Goal: Task Accomplishment & Management: Complete application form

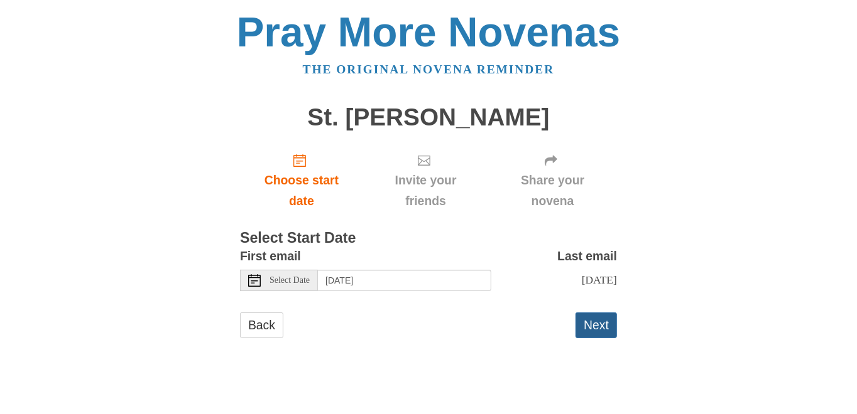
click at [604, 325] on button "Next" at bounding box center [595, 326] width 41 height 26
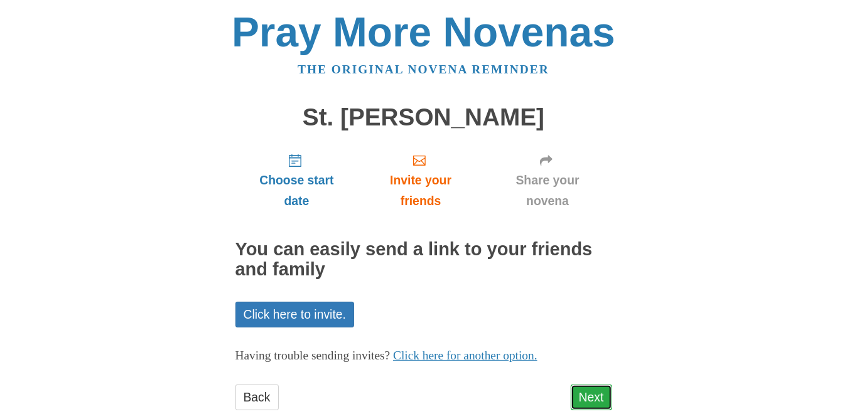
click at [586, 398] on link "Next" at bounding box center [591, 398] width 41 height 26
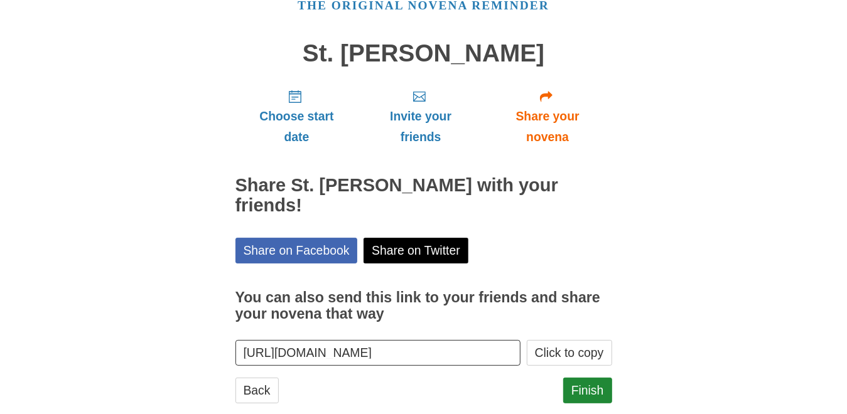
scroll to position [69, 0]
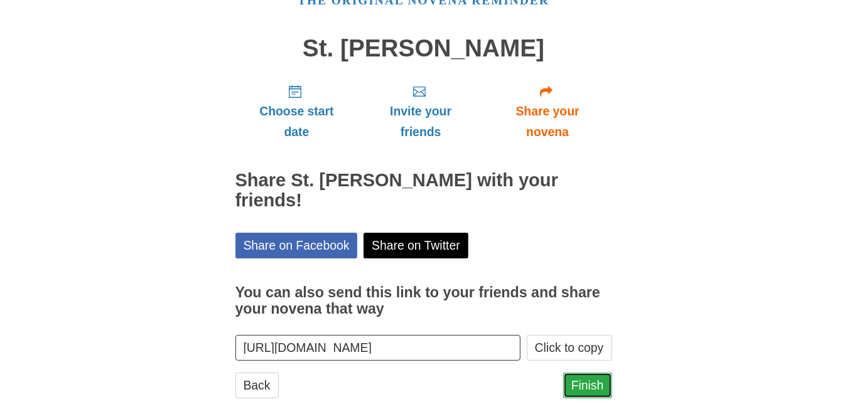
click at [598, 373] on link "Finish" at bounding box center [587, 386] width 49 height 26
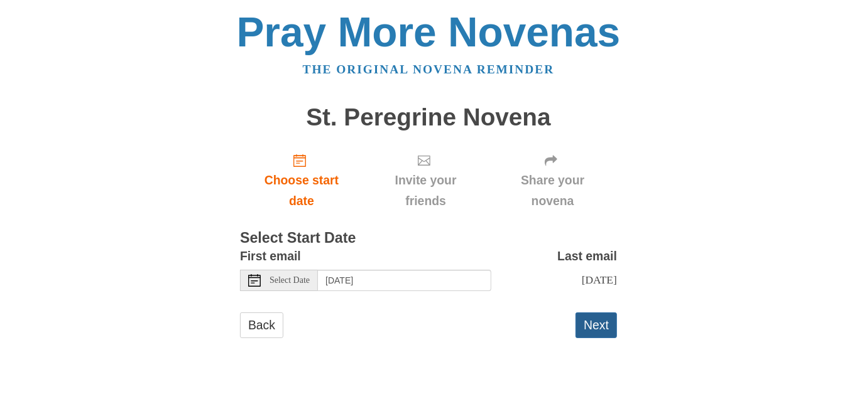
click at [592, 322] on button "Next" at bounding box center [595, 326] width 41 height 26
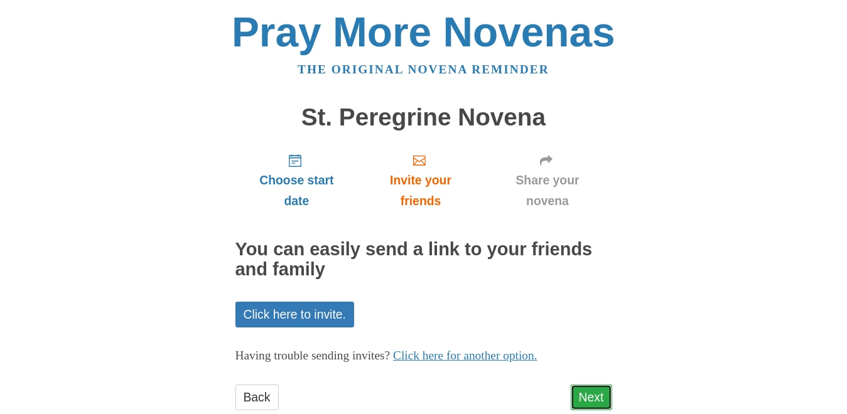
click at [602, 397] on link "Next" at bounding box center [591, 398] width 41 height 26
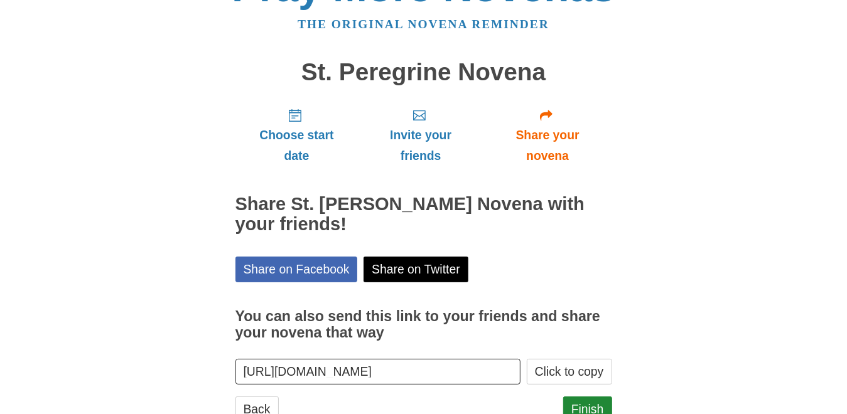
scroll to position [89, 0]
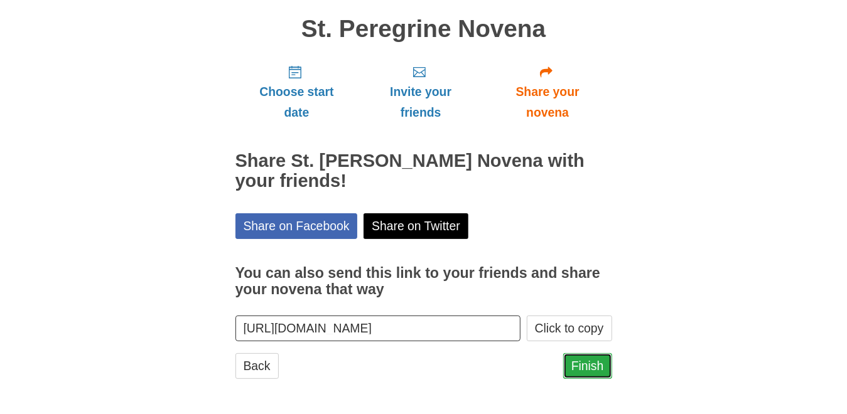
click at [589, 368] on link "Finish" at bounding box center [587, 367] width 49 height 26
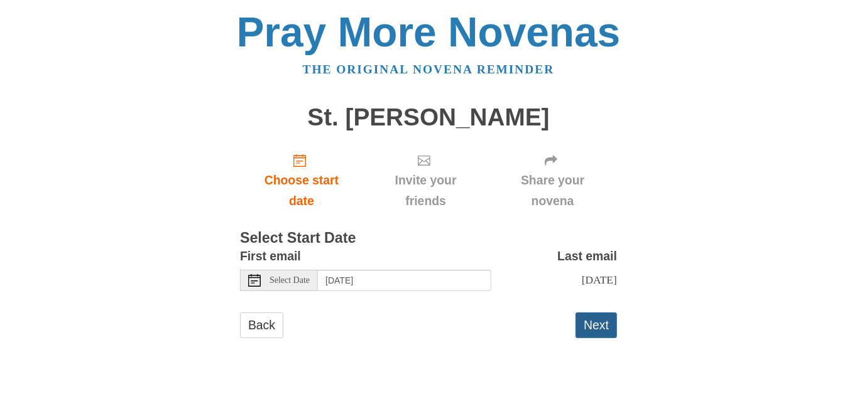
click at [598, 321] on button "Next" at bounding box center [595, 326] width 41 height 26
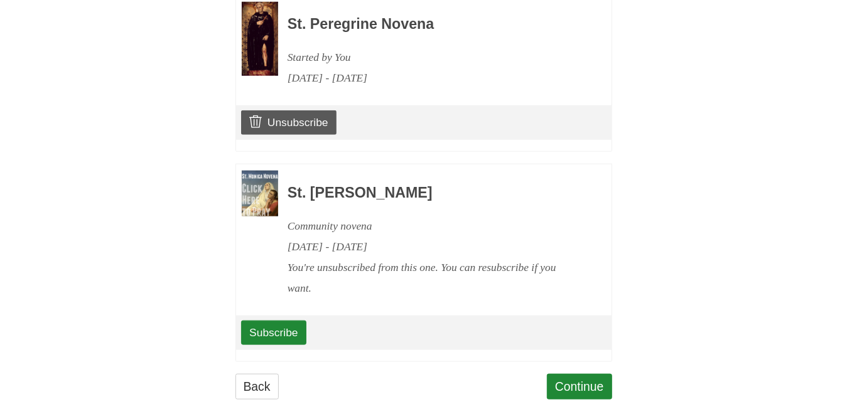
scroll to position [813, 0]
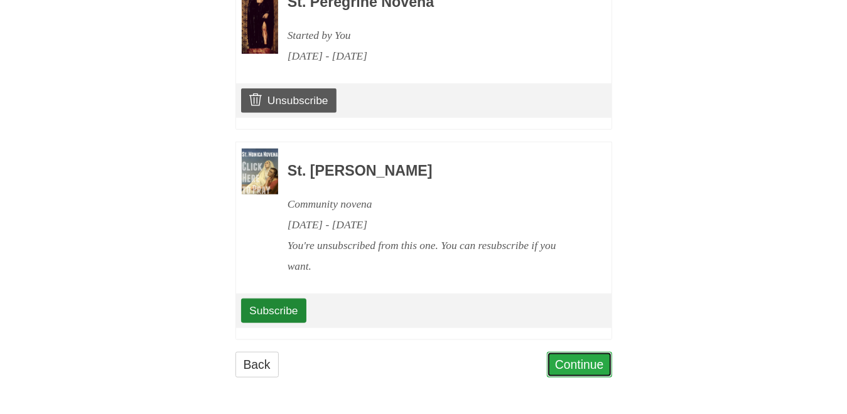
click at [581, 366] on link "Continue" at bounding box center [579, 365] width 65 height 26
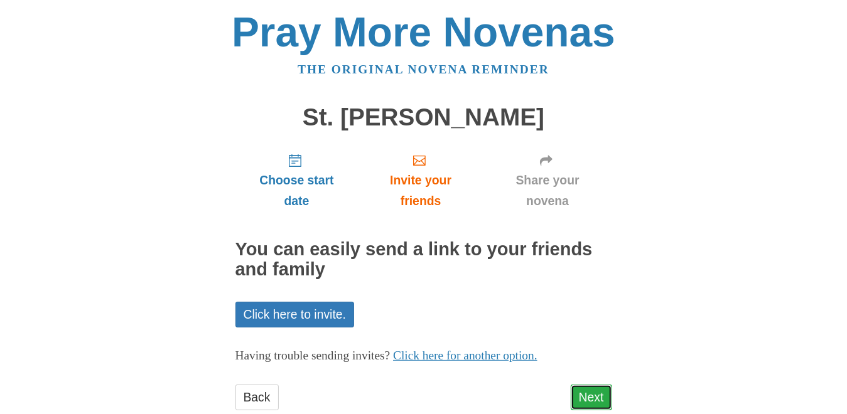
click at [590, 399] on link "Next" at bounding box center [591, 398] width 41 height 26
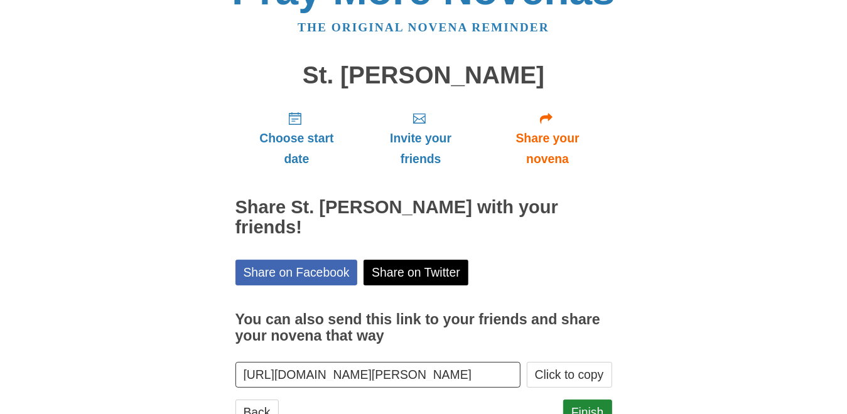
scroll to position [89, 0]
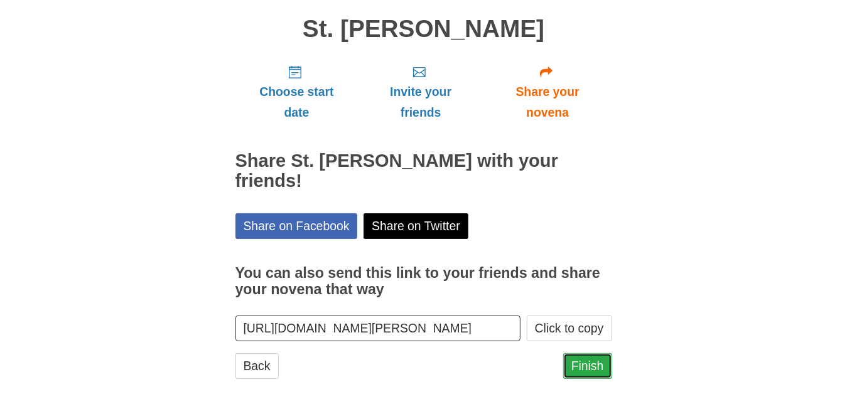
click at [580, 372] on link "Finish" at bounding box center [587, 367] width 49 height 26
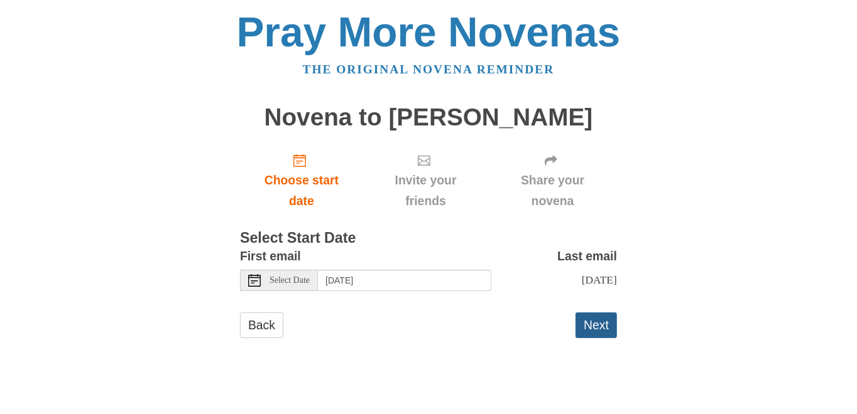
click at [599, 325] on button "Next" at bounding box center [595, 326] width 41 height 26
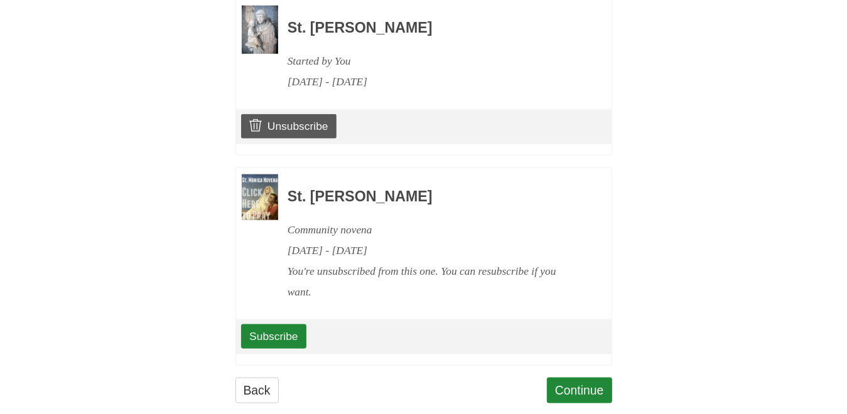
scroll to position [981, 0]
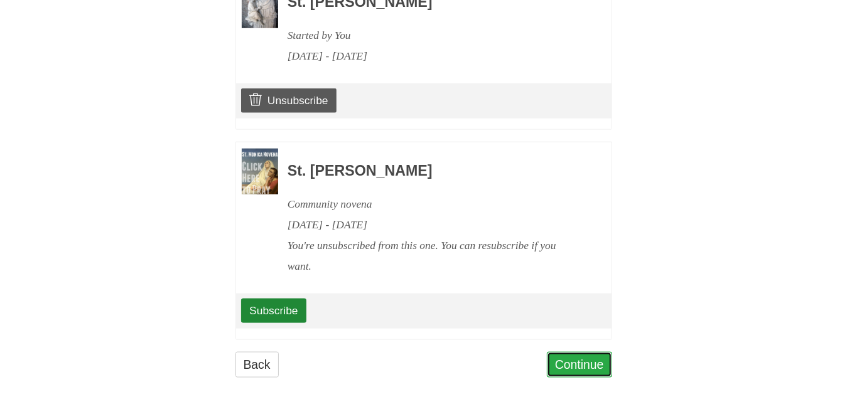
click at [584, 364] on link "Continue" at bounding box center [579, 365] width 65 height 26
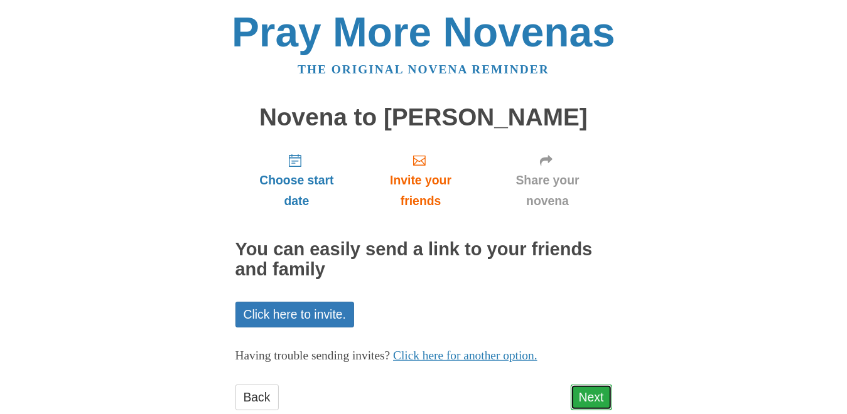
click at [592, 394] on link "Next" at bounding box center [591, 398] width 41 height 26
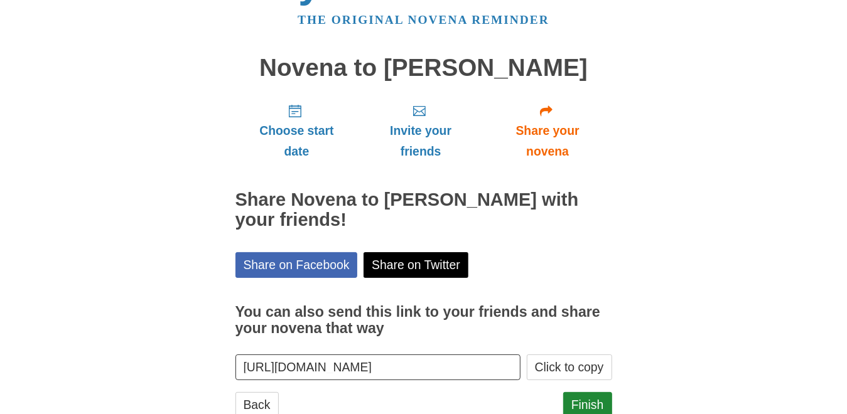
scroll to position [89, 0]
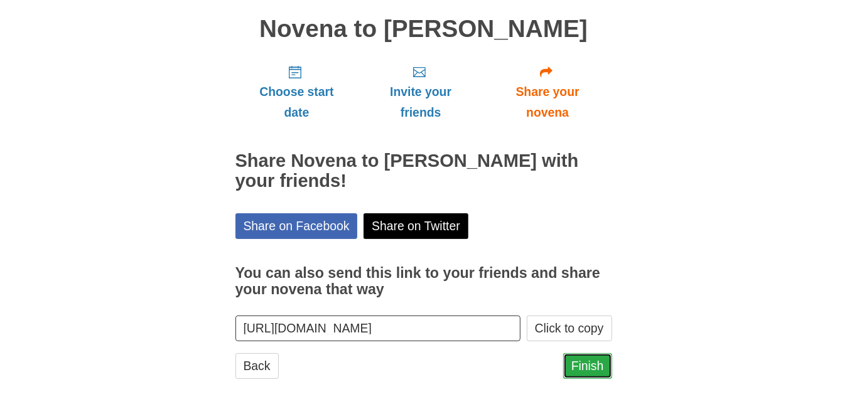
click at [607, 366] on link "Finish" at bounding box center [587, 367] width 49 height 26
